Goal: Task Accomplishment & Management: Manage account settings

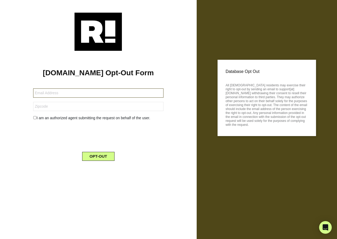
type input "[EMAIL_ADDRESS][DOMAIN_NAME]"
type input "32312"
type input "vinnieb62@hotmail.com"
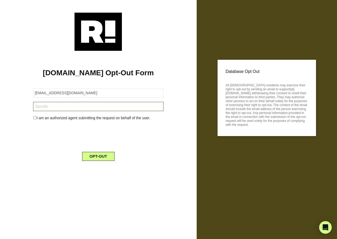
type input "92688"
